Goal: Task Accomplishment & Management: Use online tool/utility

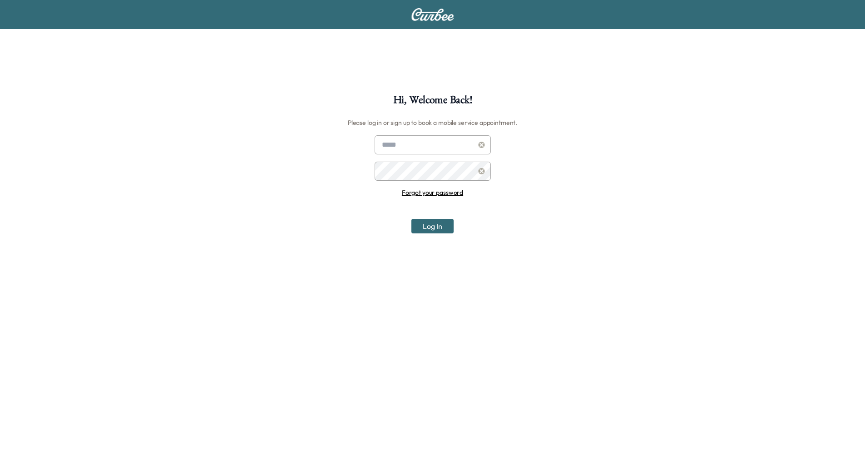
click at [391, 145] on input "text" at bounding box center [433, 144] width 116 height 19
type input "**********"
click at [422, 226] on button "Log In" at bounding box center [432, 226] width 42 height 15
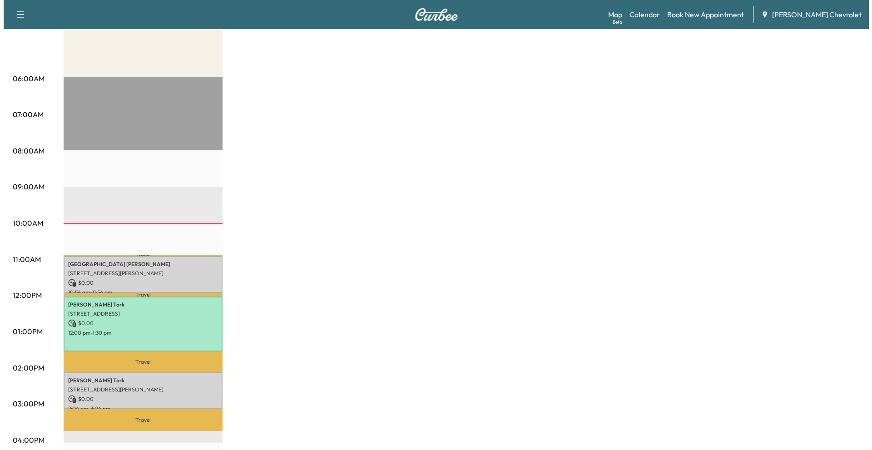
scroll to position [182, 0]
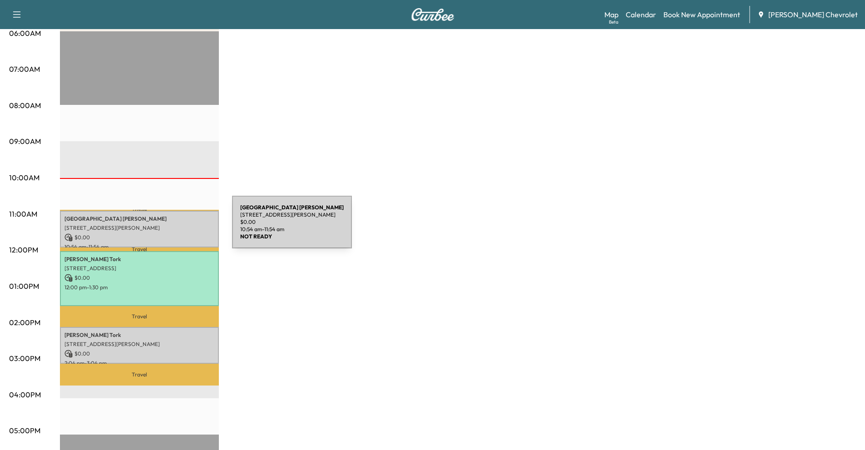
click at [164, 227] on p "[STREET_ADDRESS][PERSON_NAME]" at bounding box center [139, 227] width 150 height 7
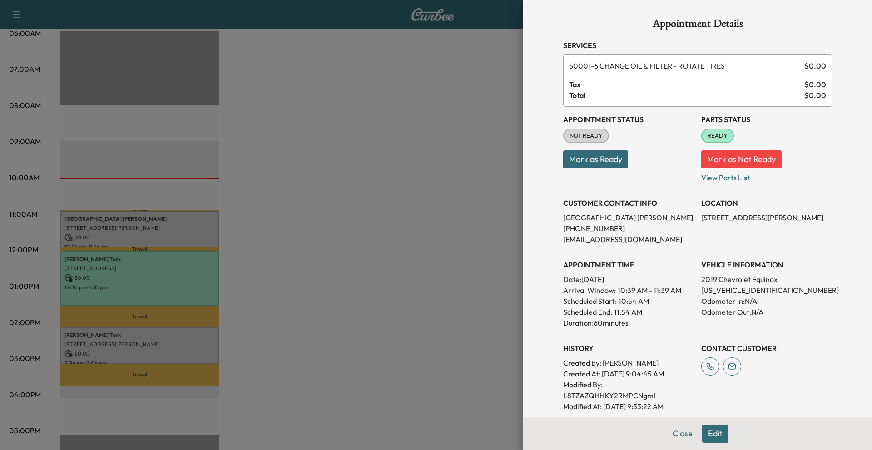
click at [576, 160] on button "Mark as Ready" at bounding box center [595, 159] width 65 height 18
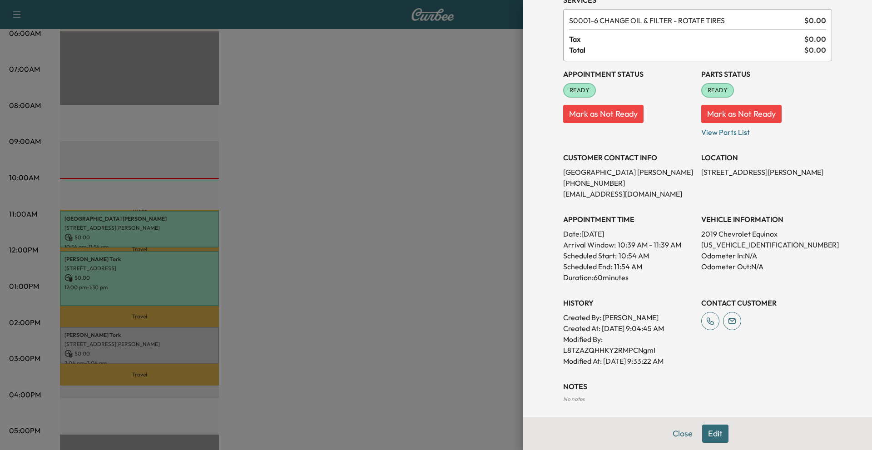
scroll to position [86, 0]
